Goal: Book appointment/travel/reservation

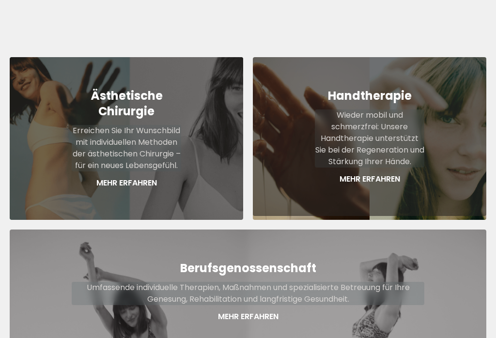
scroll to position [417, 0]
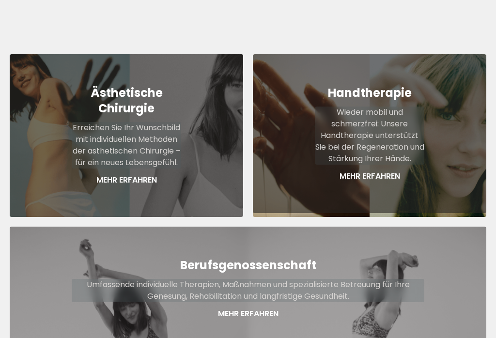
click at [389, 170] on p "Mehr Erfahren" at bounding box center [369, 176] width 109 height 12
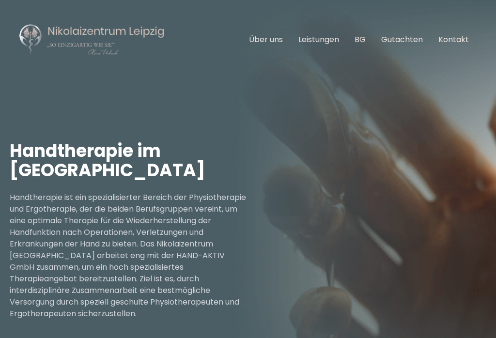
click at [324, 39] on link "Leistungen" at bounding box center [318, 39] width 41 height 11
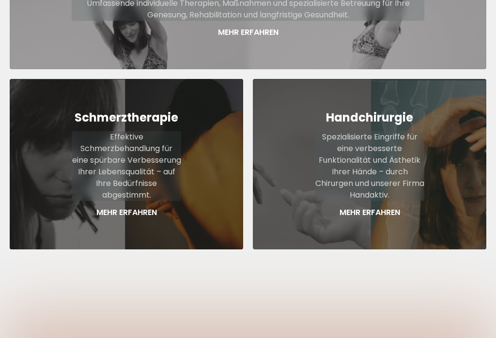
scroll to position [698, 0]
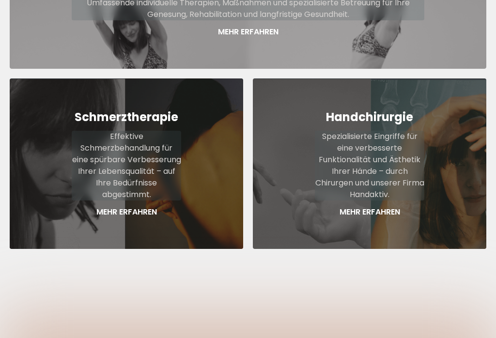
click at [375, 207] on p "Mehr Erfahren" at bounding box center [369, 213] width 109 height 12
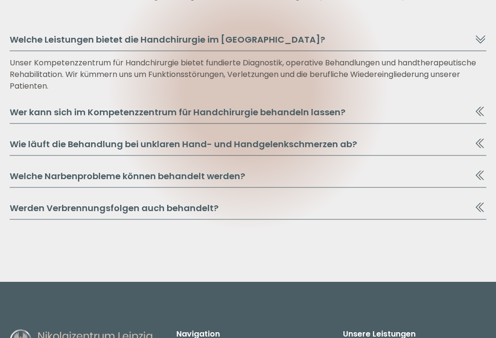
scroll to position [1974, 0]
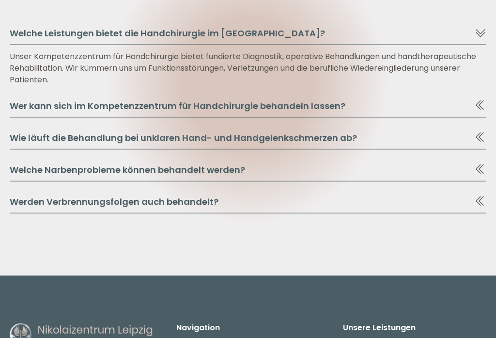
click at [476, 104] on icon at bounding box center [481, 106] width 12 height 12
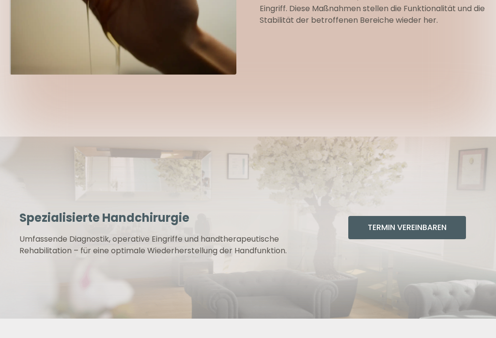
scroll to position [1546, 0]
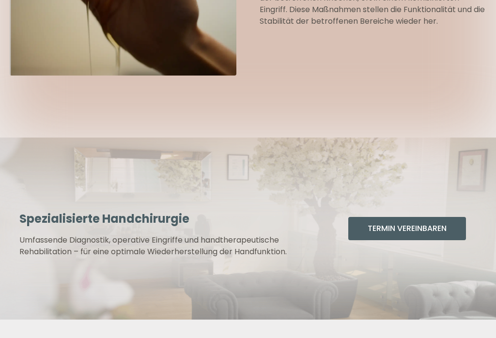
click at [399, 225] on button "Termin Vereinbaren" at bounding box center [407, 228] width 118 height 23
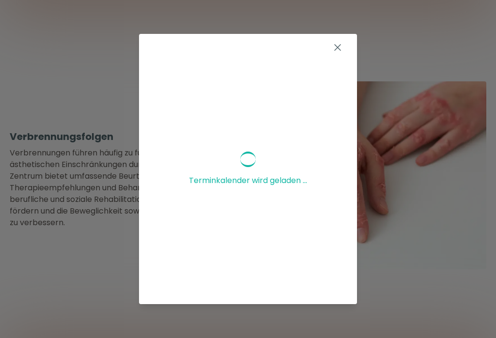
scroll to position [0, 0]
click at [339, 44] on icon at bounding box center [338, 48] width 12 height 12
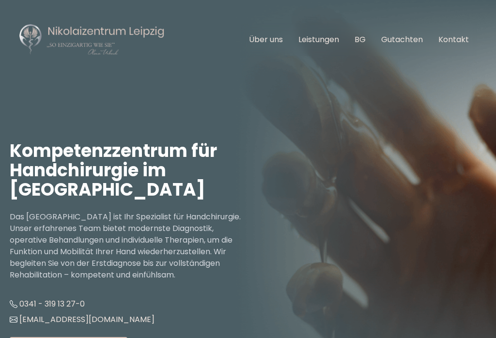
click at [269, 39] on link "Über uns" at bounding box center [266, 39] width 34 height 11
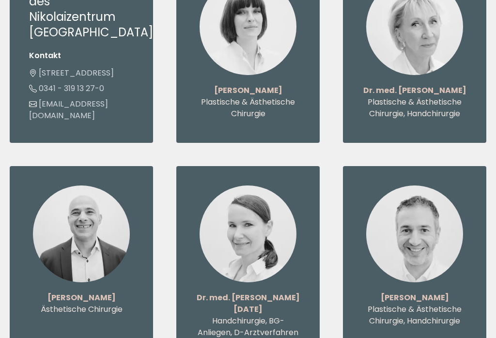
scroll to position [1104, 0]
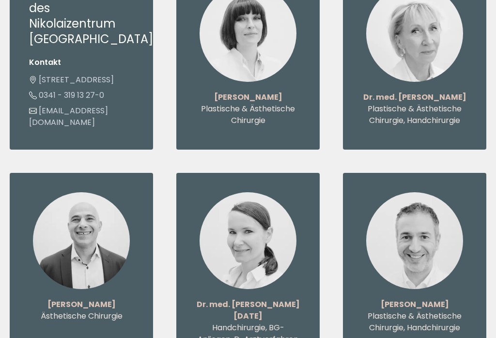
click at [402, 119] on p "Plastische & Ästhetische Chirurgie, Handchirurgie" at bounding box center [414, 115] width 105 height 23
click at [426, 103] on strong "Dr. med. [PERSON_NAME]" at bounding box center [414, 97] width 103 height 11
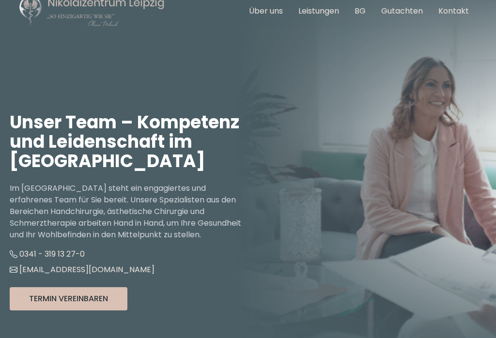
scroll to position [0, 0]
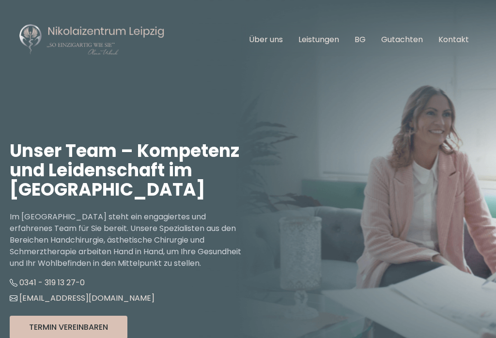
click at [365, 34] on link "BG" at bounding box center [360, 39] width 11 height 11
